Goal: Task Accomplishment & Management: Use online tool/utility

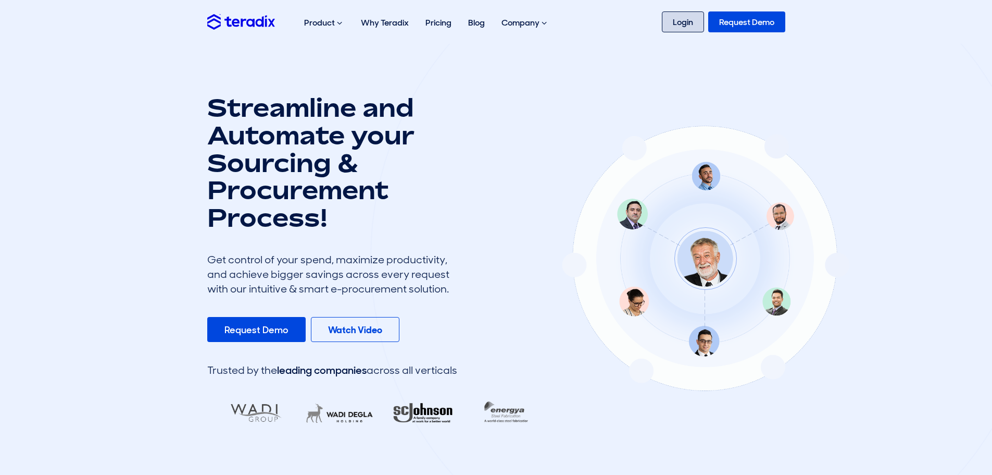
click at [684, 20] on link "Login" at bounding box center [683, 21] width 42 height 21
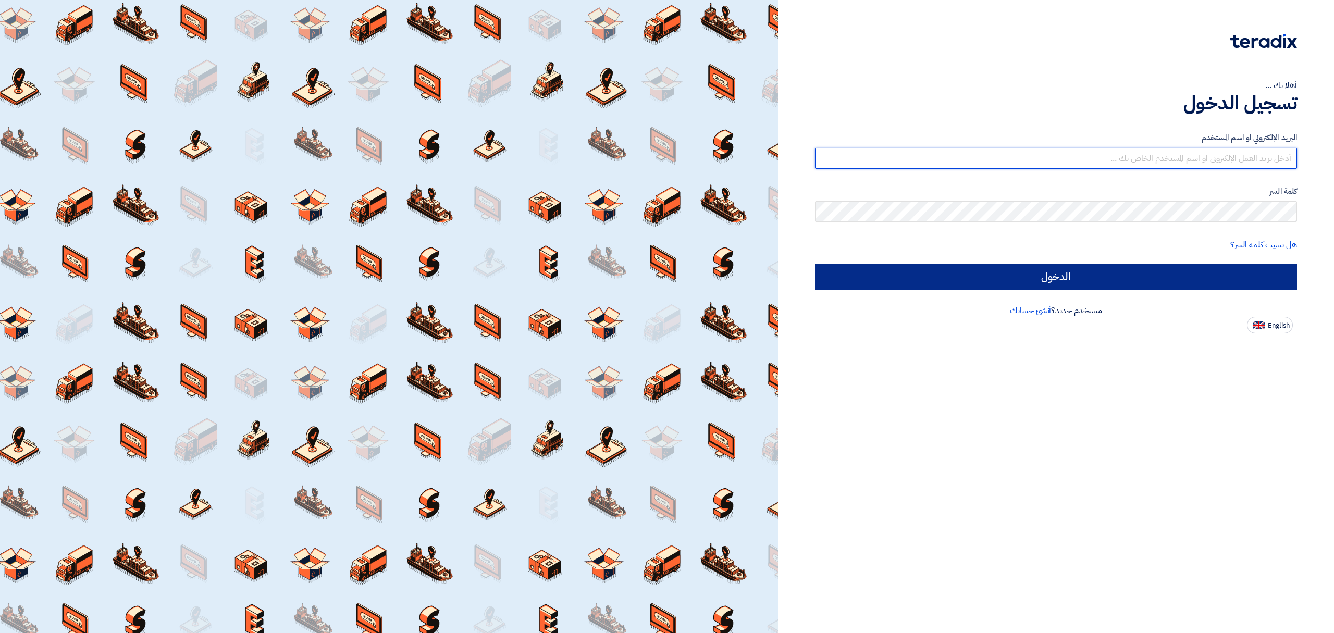
type input "[EMAIL_ADDRESS][DOMAIN_NAME]"
click at [1140, 276] on input "الدخول" at bounding box center [1056, 277] width 482 height 26
type input "Sign in"
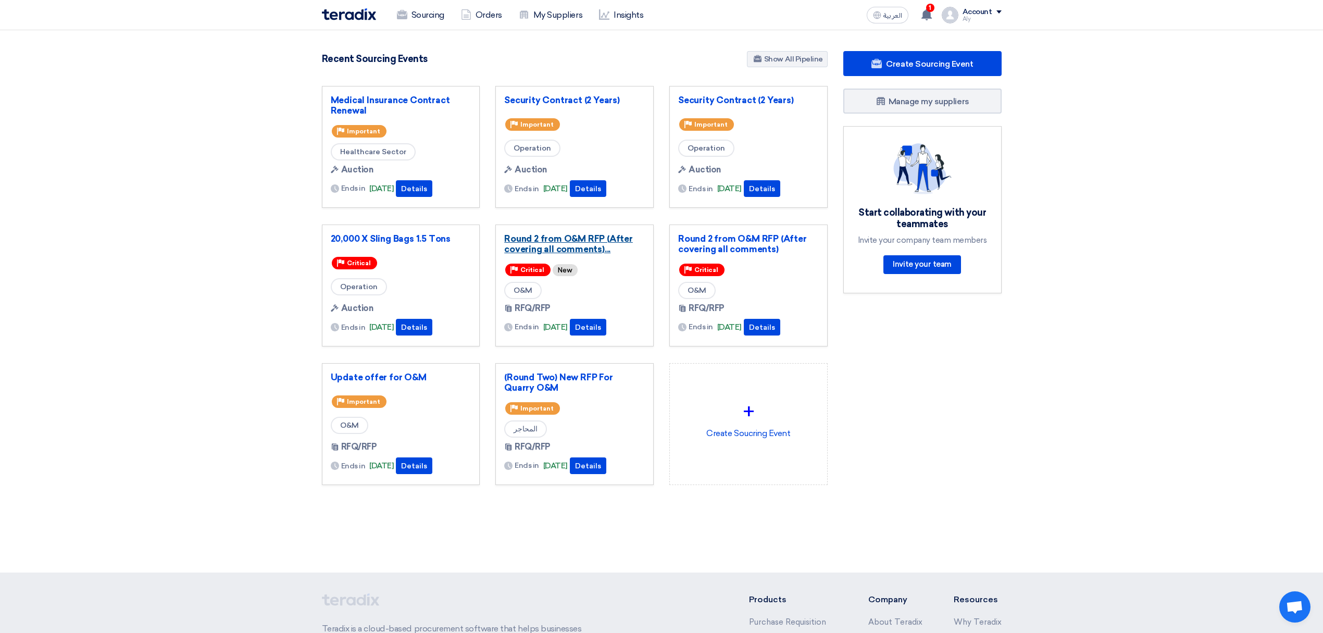
click at [603, 246] on link "Round 2 from O&M RFP (After covering all comments)..." at bounding box center [574, 243] width 141 height 21
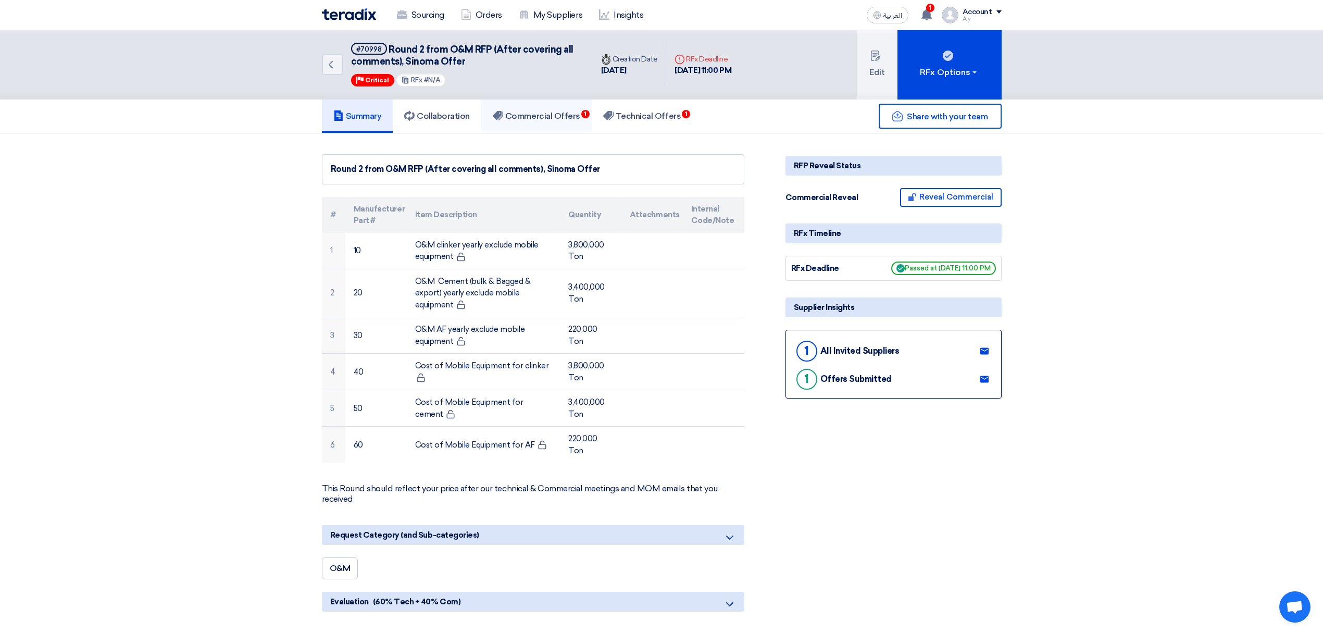
click at [558, 114] on h5 "Commercial Offers 1" at bounding box center [537, 116] width 88 height 10
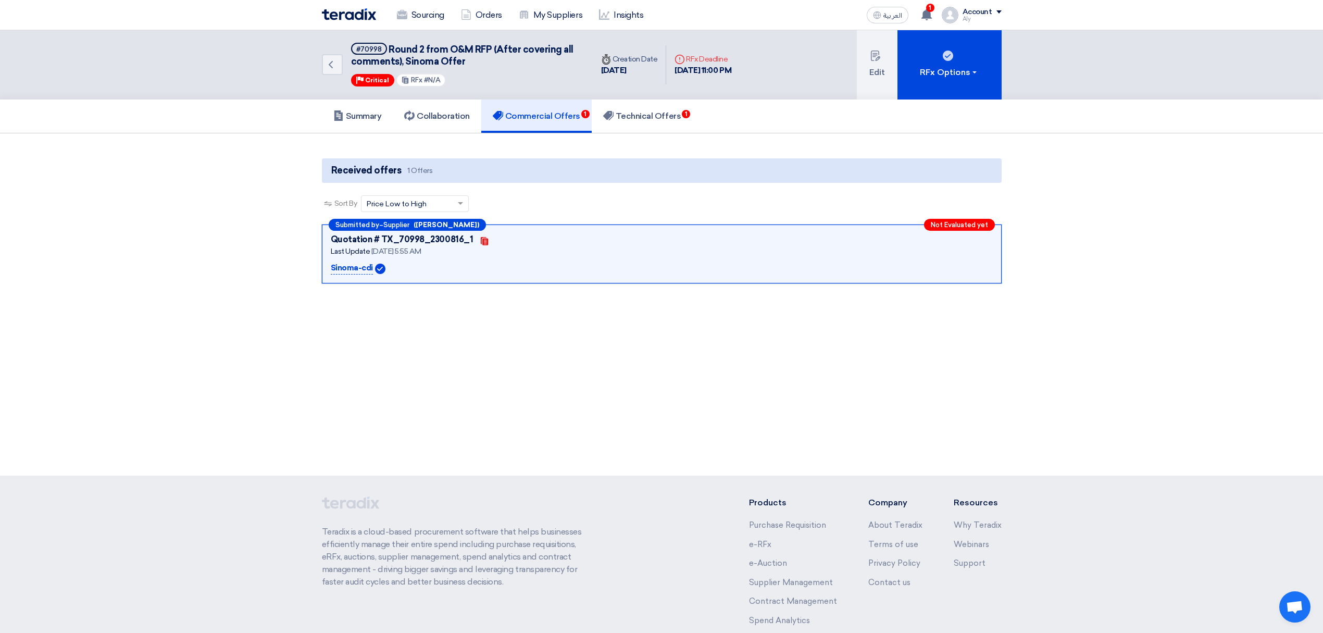
click at [567, 123] on link "Commercial Offers 1" at bounding box center [536, 116] width 110 height 33
click at [973, 221] on span "Not Evaluated yet" at bounding box center [959, 224] width 57 height 7
click at [676, 111] on h5 "Technical Offers" at bounding box center [642, 116] width 78 height 10
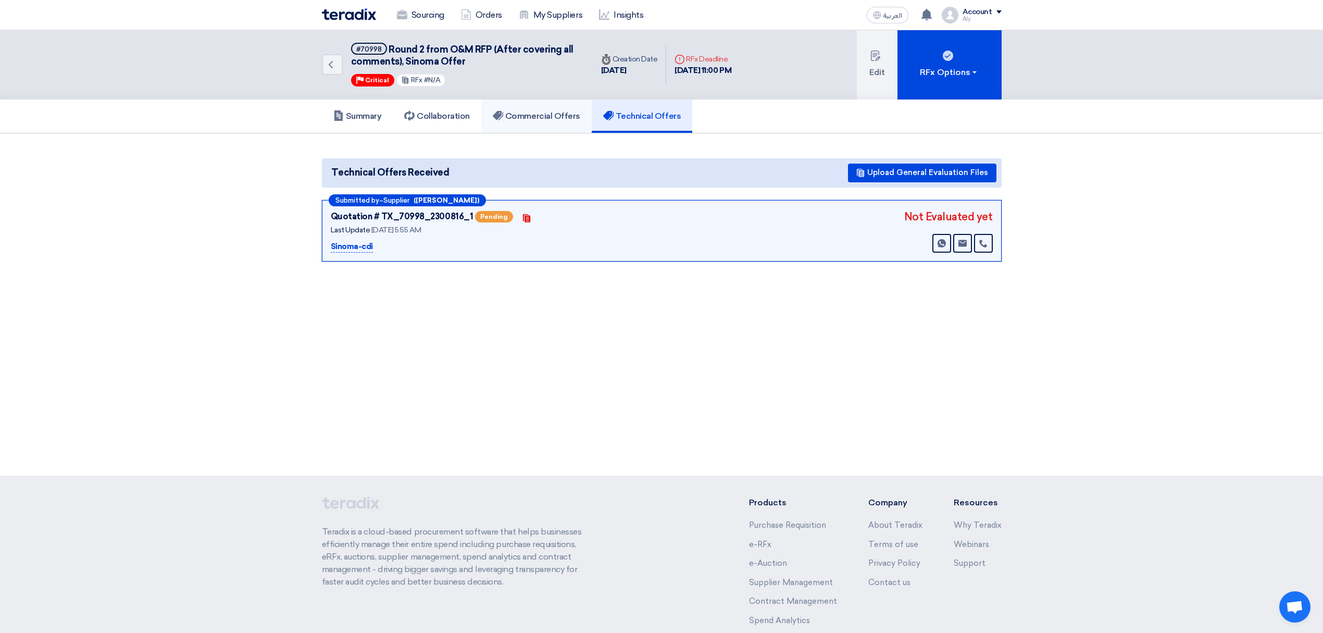
click at [524, 116] on h5 "Commercial Offers" at bounding box center [537, 116] width 88 height 10
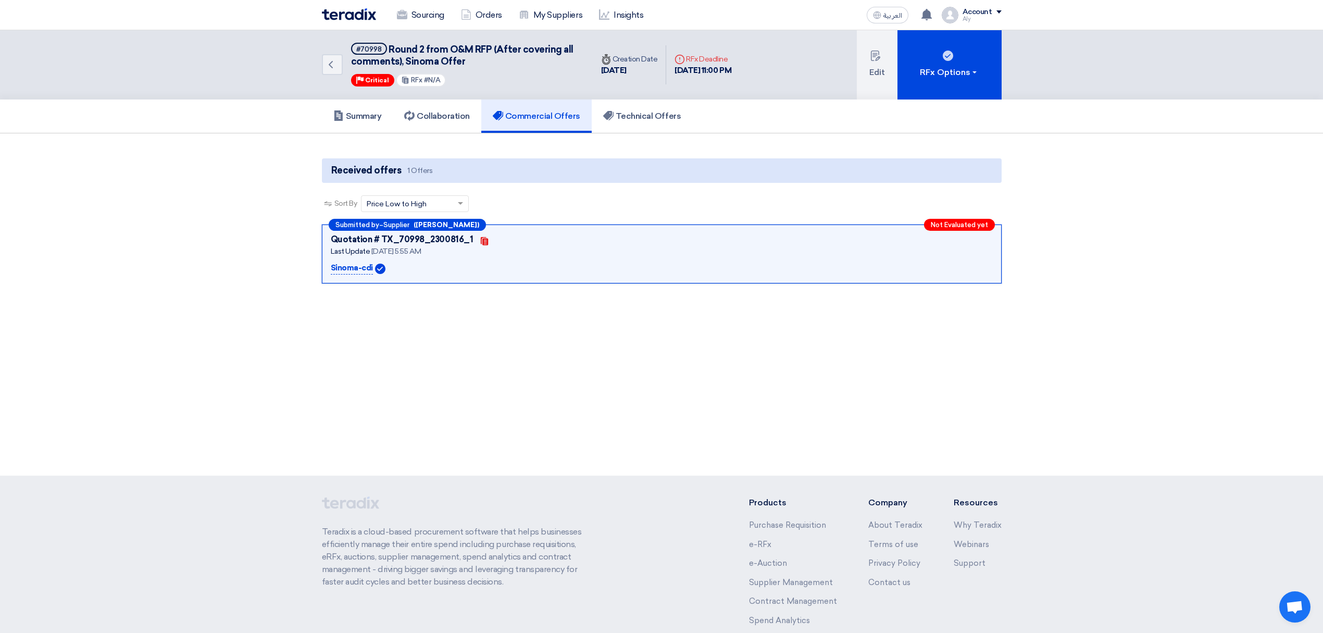
click at [967, 219] on div "Not Evaluated yet" at bounding box center [959, 225] width 71 height 12
click at [349, 265] on p "Sinoma-cdi" at bounding box center [352, 268] width 42 height 13
click at [970, 68] on div "RFx Options" at bounding box center [949, 72] width 59 height 13
click at [934, 116] on div "Close" at bounding box center [949, 111] width 91 height 13
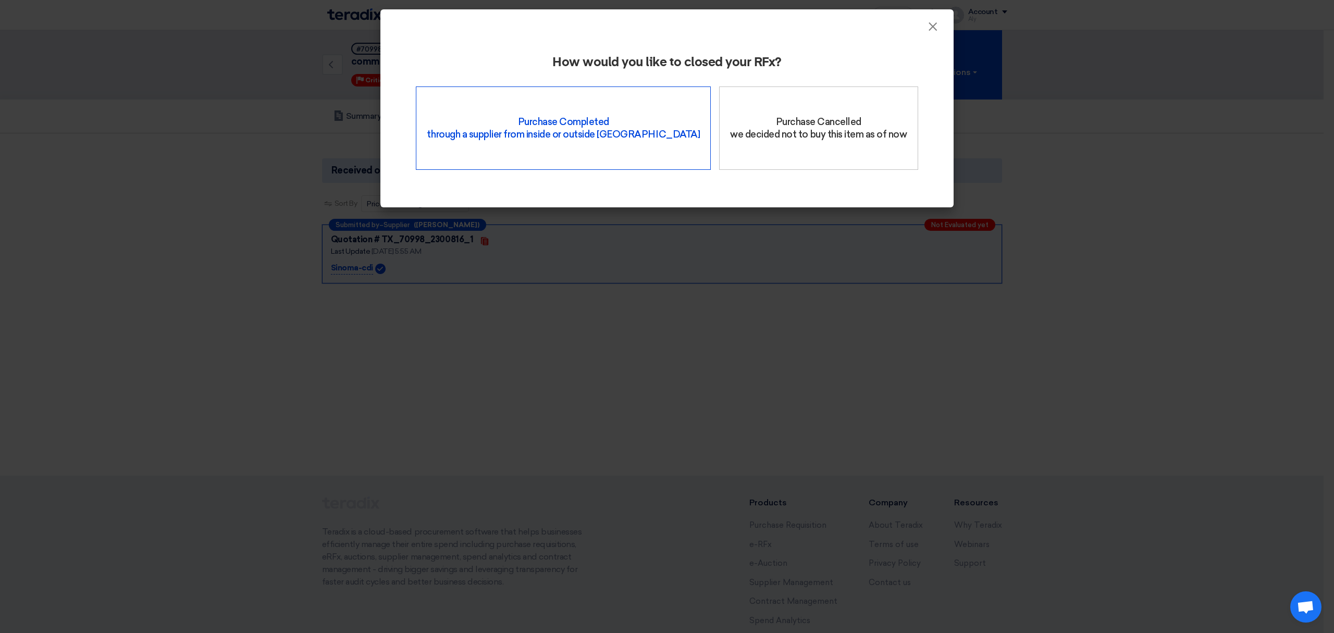
click at [620, 146] on div "Purchase Completed through a supplier from inside or outside Teradix" at bounding box center [563, 127] width 295 height 83
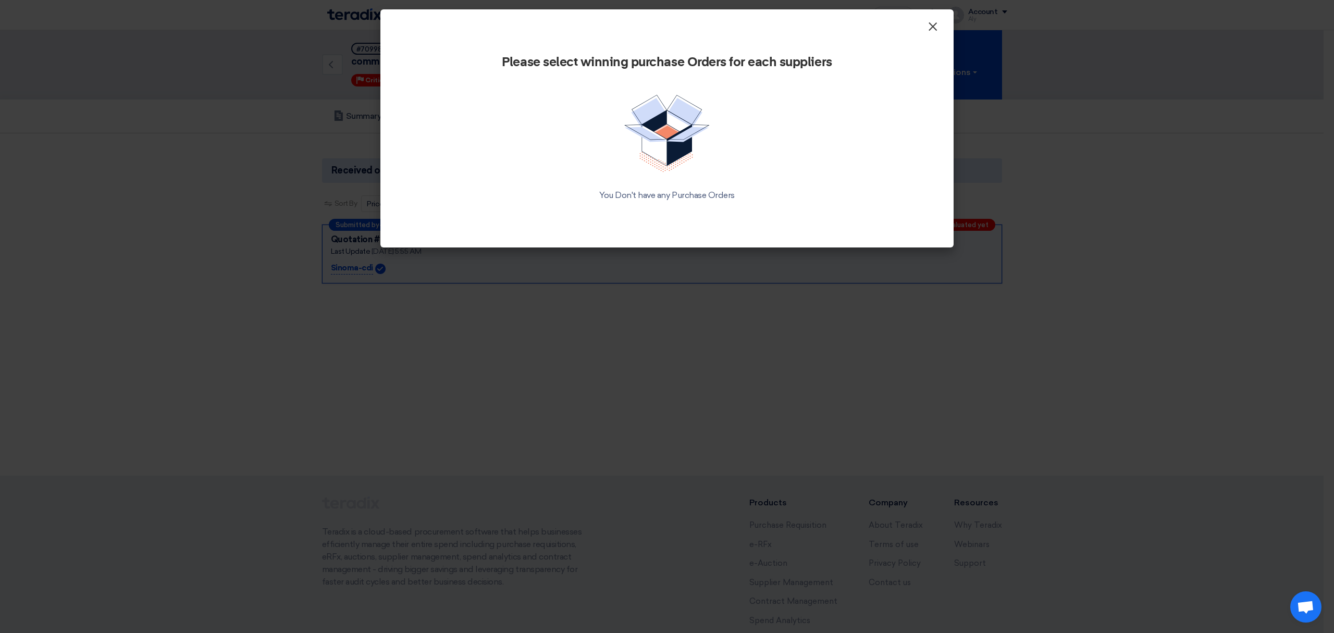
click at [936, 29] on span "×" at bounding box center [932, 29] width 10 height 21
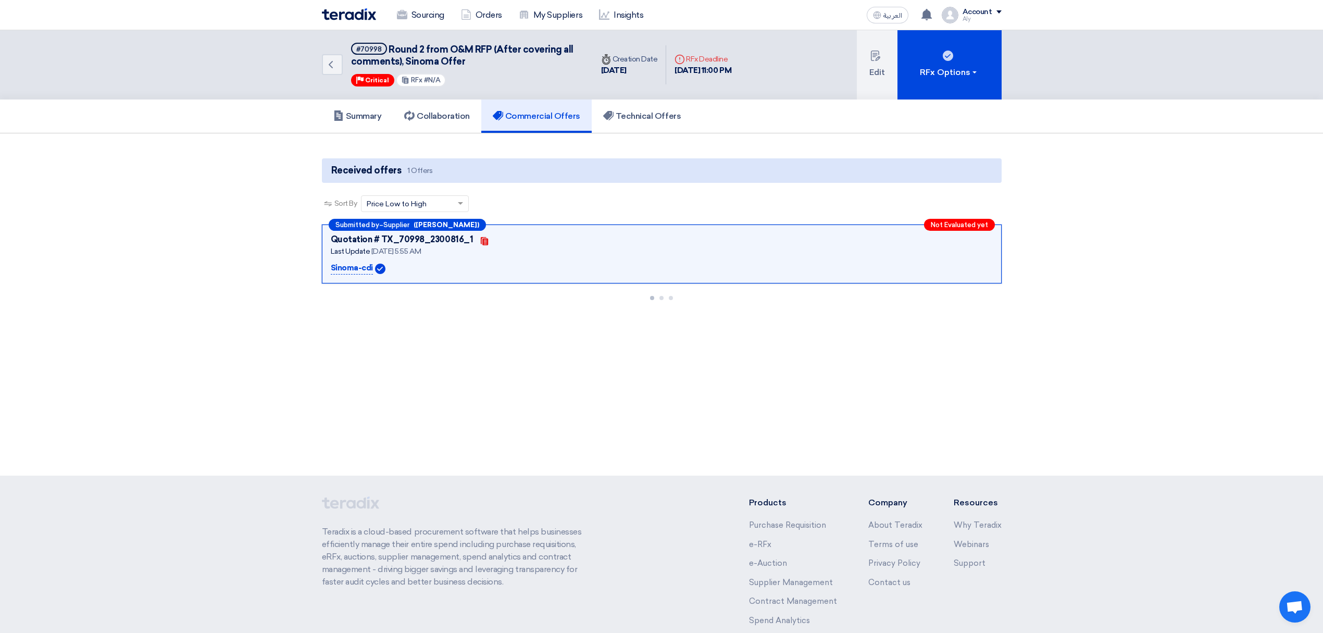
click at [396, 243] on div "Quotation # TX_70998_2300816_1" at bounding box center [402, 239] width 143 height 13
click at [440, 108] on link "Collaboration" at bounding box center [437, 116] width 89 height 33
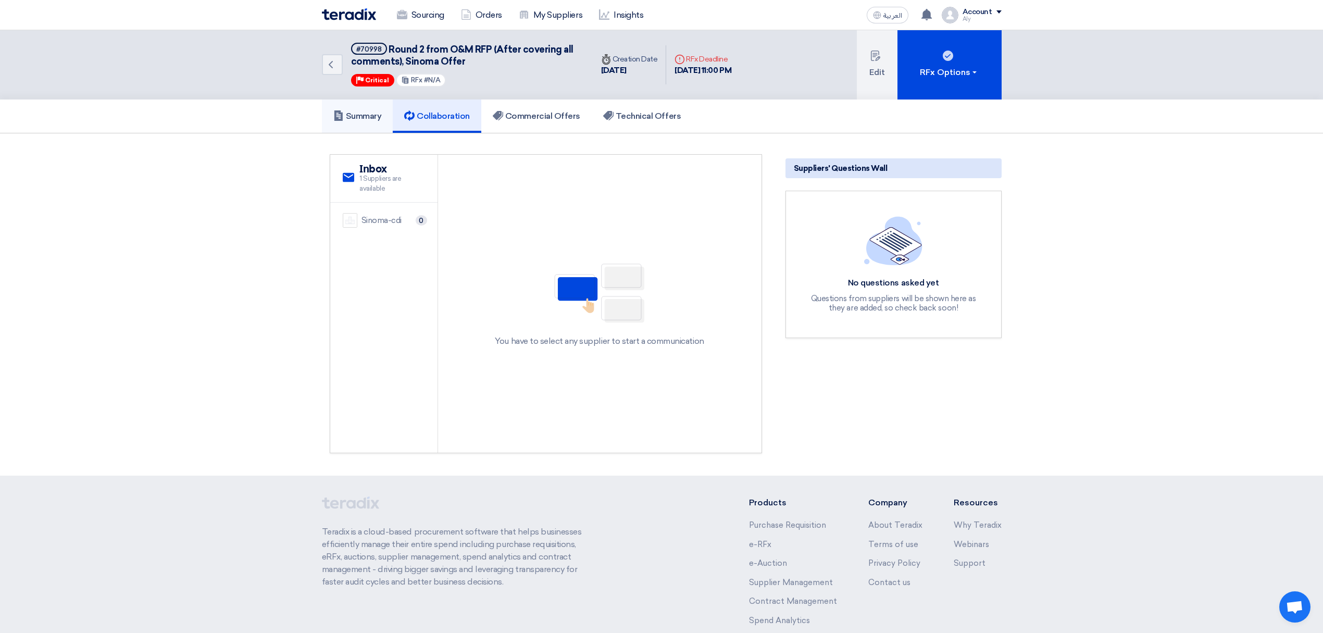
click at [374, 118] on h5 "Summary" at bounding box center [357, 116] width 48 height 10
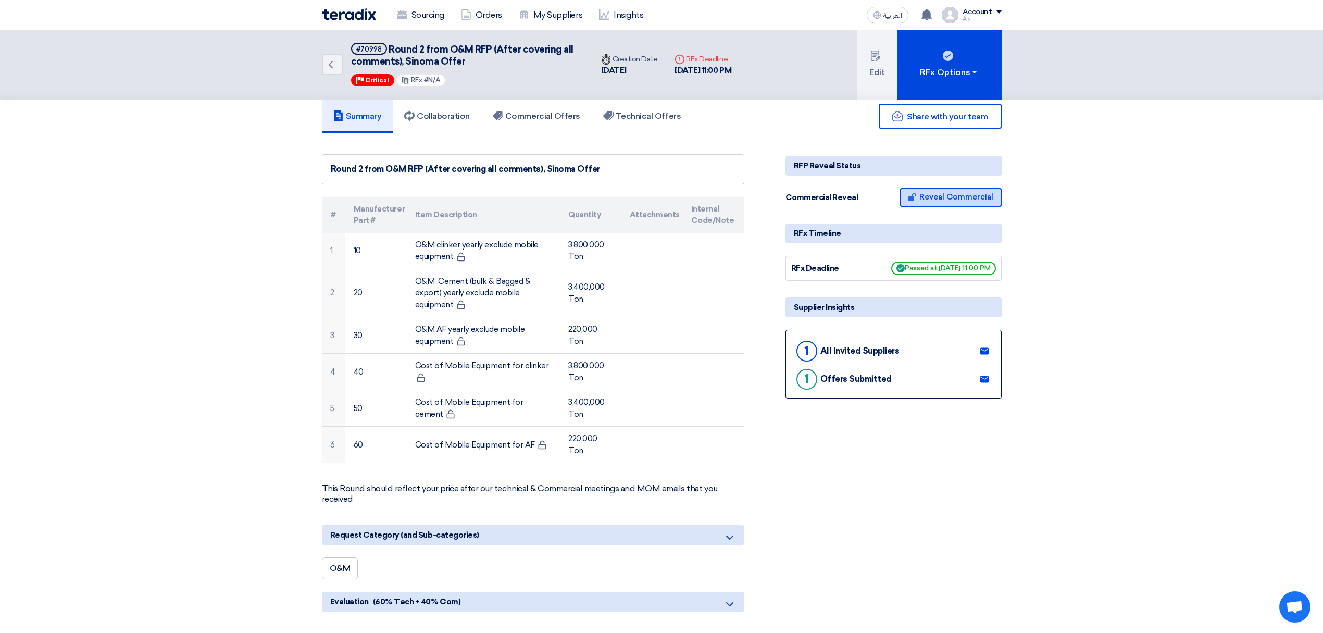
click at [975, 196] on button "Reveal Commercial" at bounding box center [951, 197] width 102 height 19
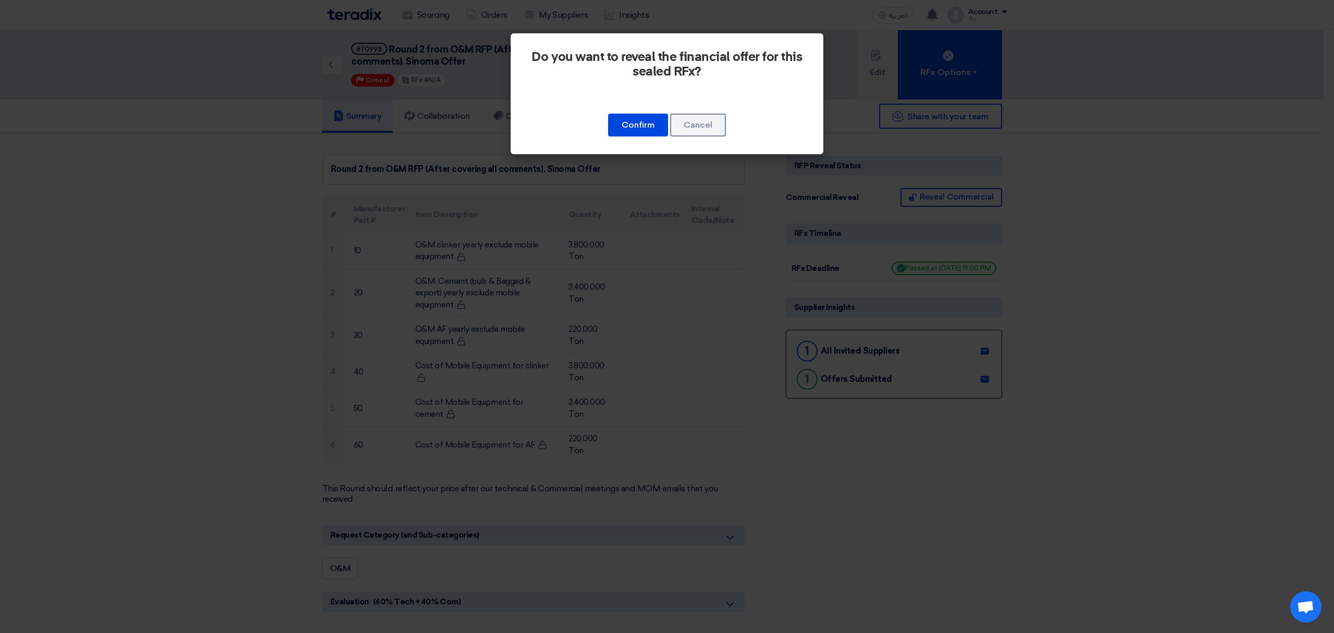
click at [636, 139] on div "Do you want to reveal the financial offer for this sealed RFx? Confirm Cancel" at bounding box center [667, 93] width 313 height 121
click at [631, 118] on button "Confirm" at bounding box center [638, 125] width 60 height 23
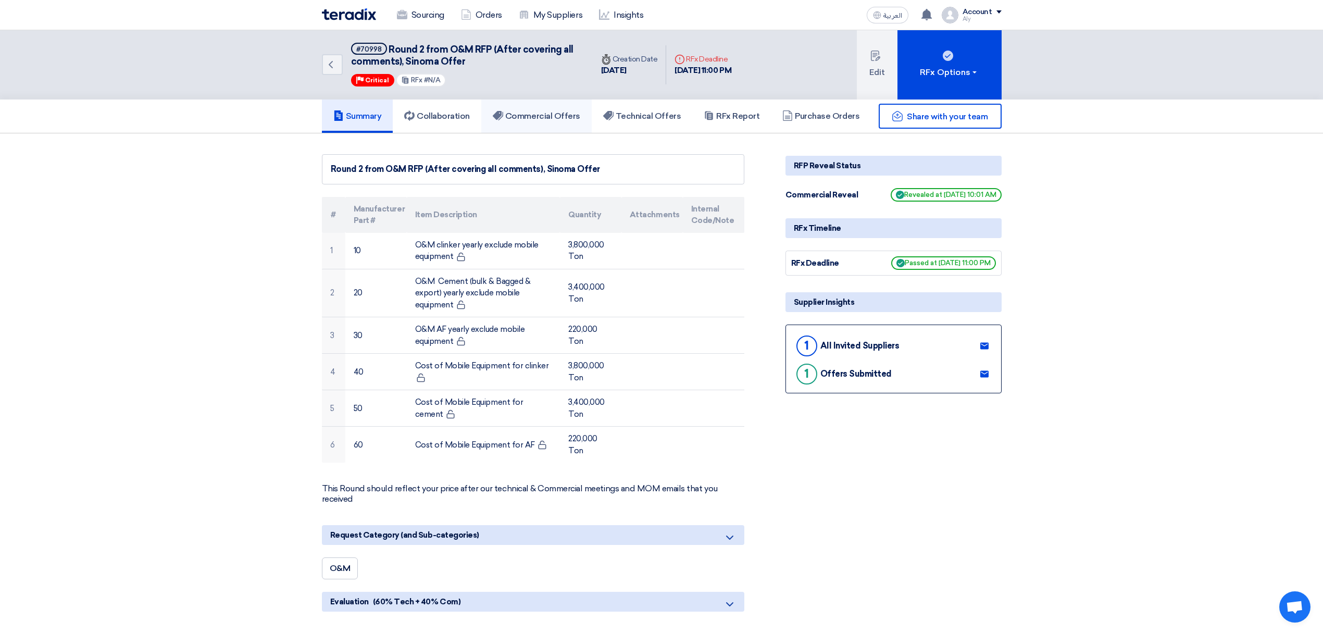
click at [565, 116] on h5 "Commercial Offers" at bounding box center [537, 116] width 88 height 10
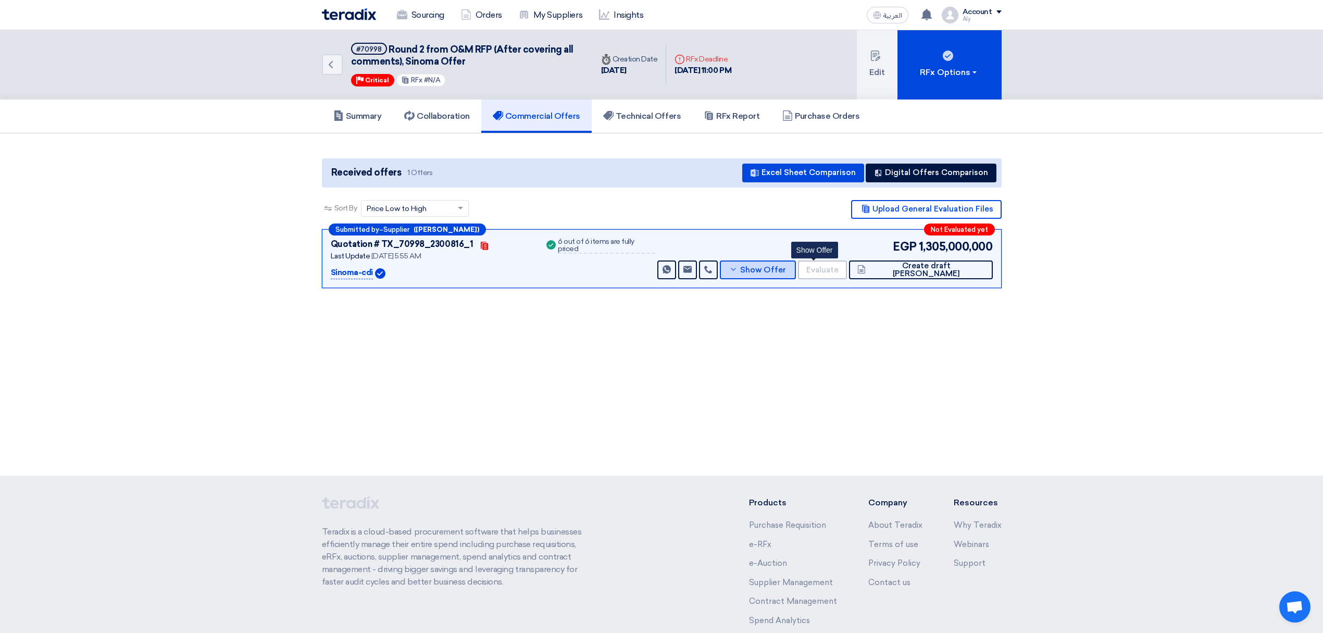
click at [786, 267] on span "Show Offer" at bounding box center [763, 270] width 46 height 8
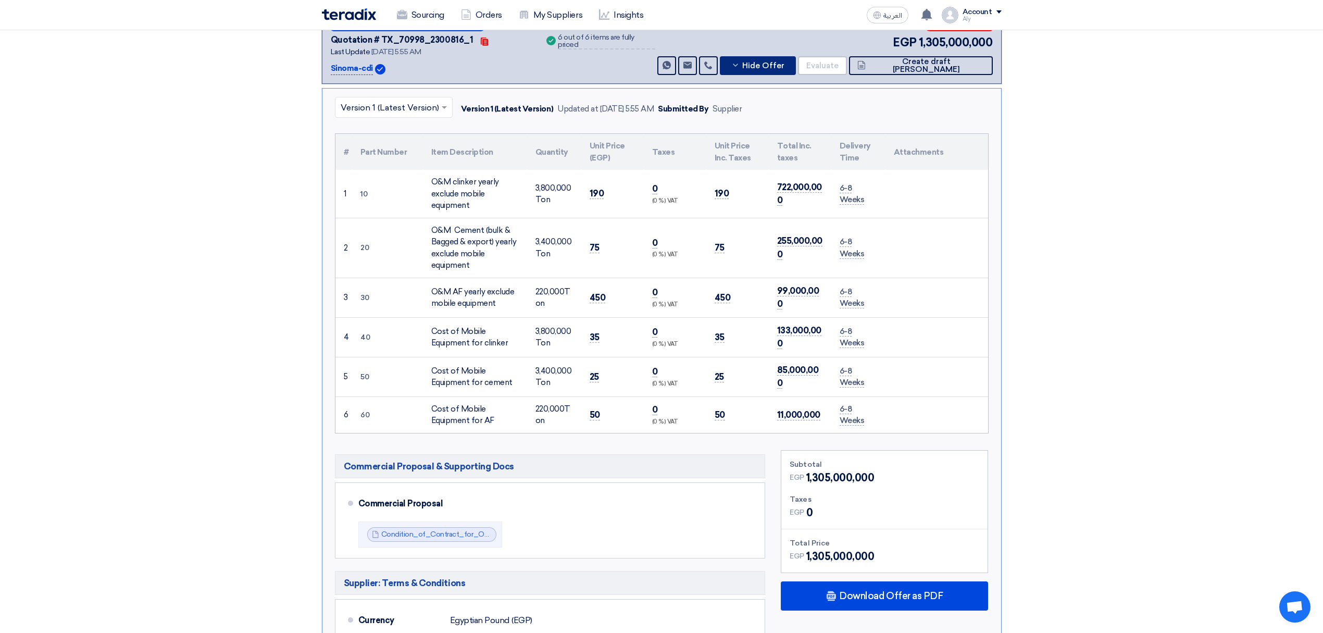
scroll to position [208, 0]
